Goal: Find specific page/section

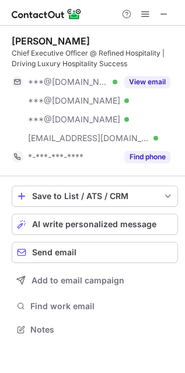
scroll to position [320, 185]
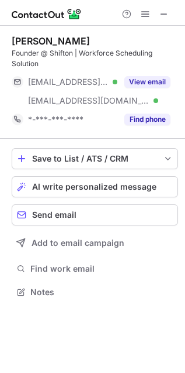
scroll to position [284, 185]
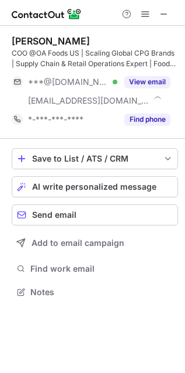
scroll to position [284, 185]
